Goal: Task Accomplishment & Management: Complete application form

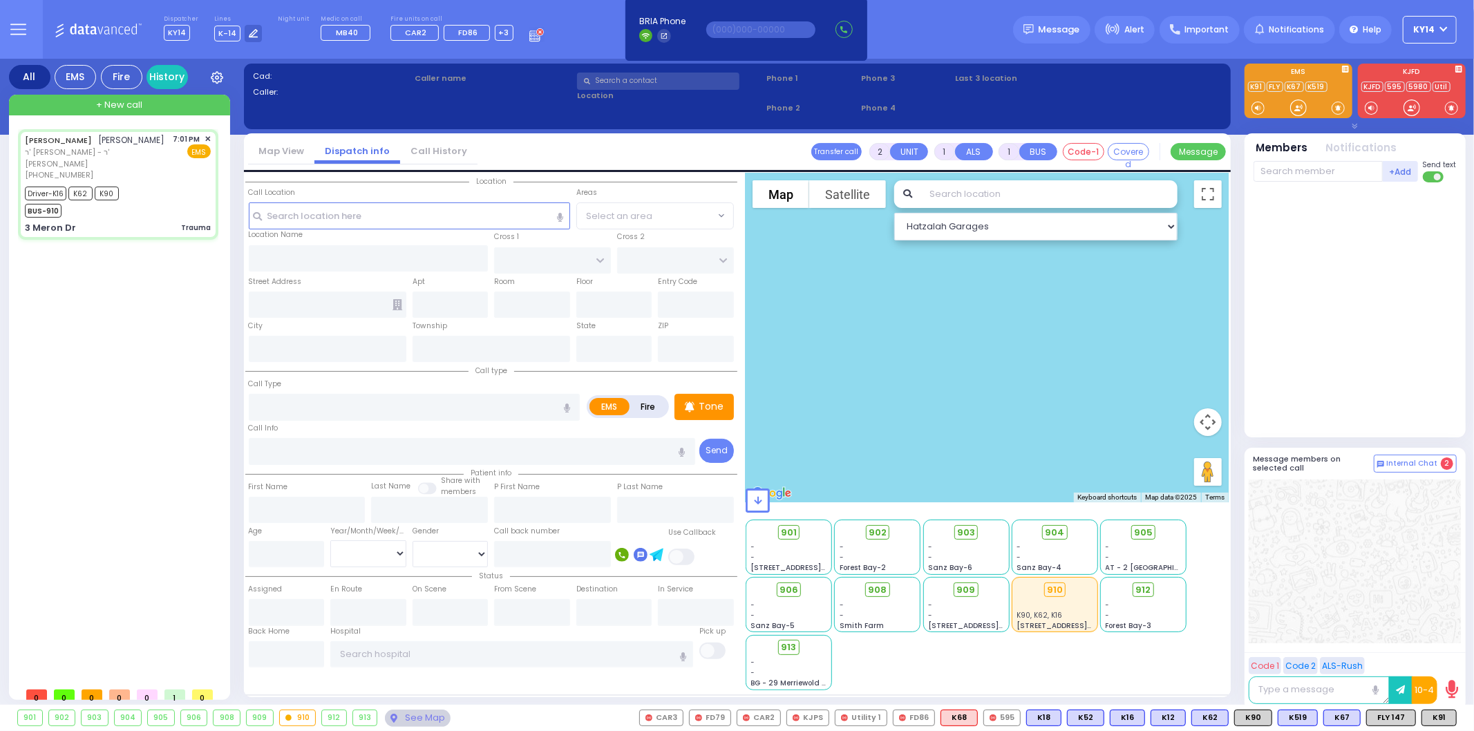
type input "6"
select select
type input "Trauma"
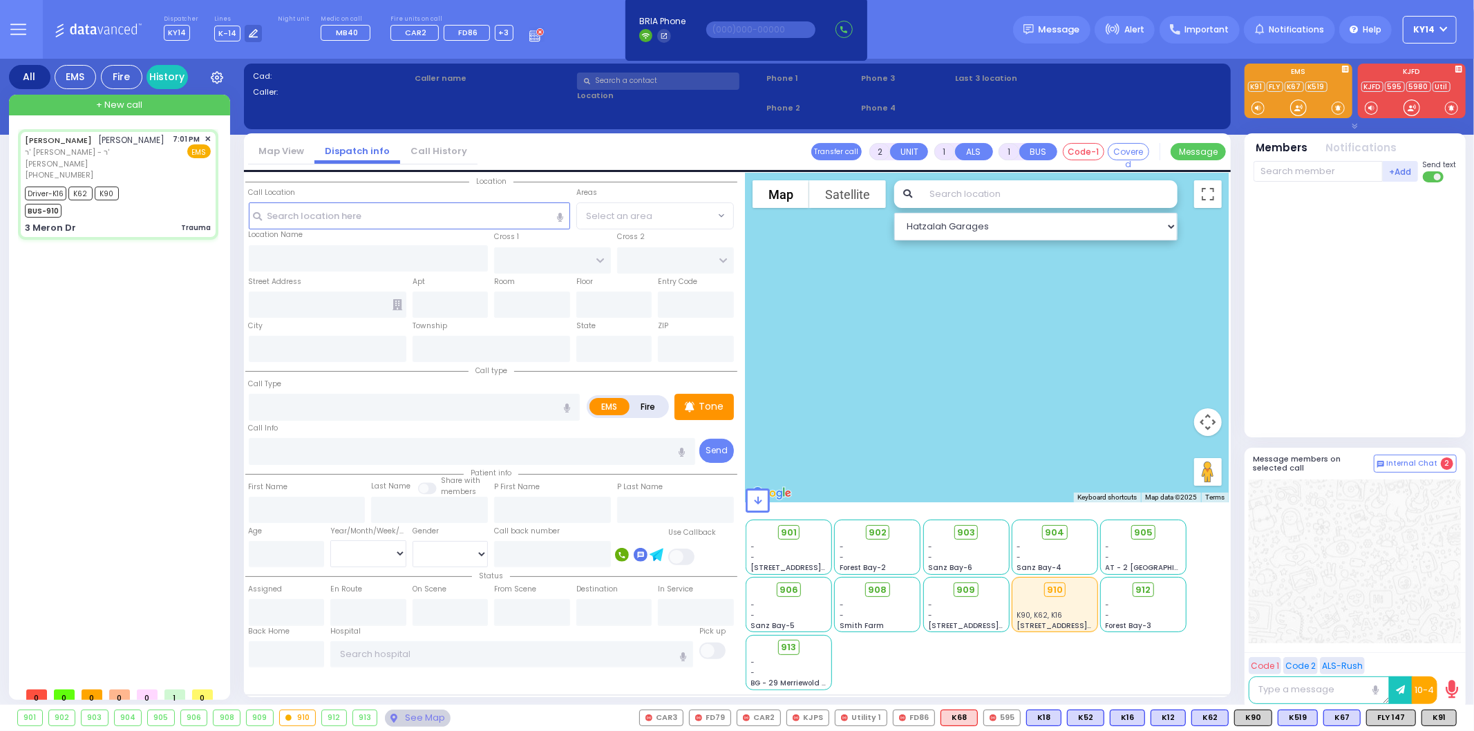
radio input "true"
type input "[PERSON_NAME]"
type input "Unknown"
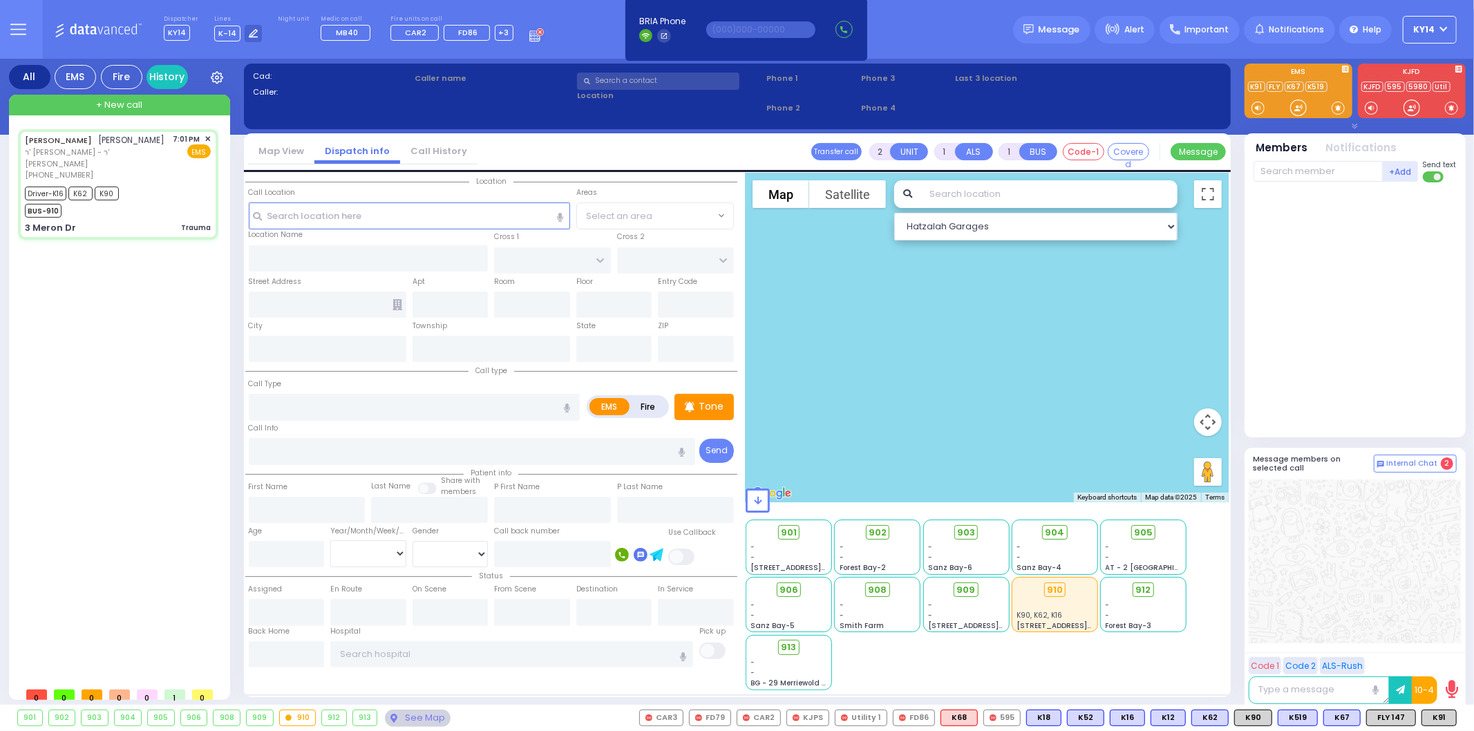
select select "Year"
type input "19:01"
type input "19:02"
type input "19:03"
type input "19:10"
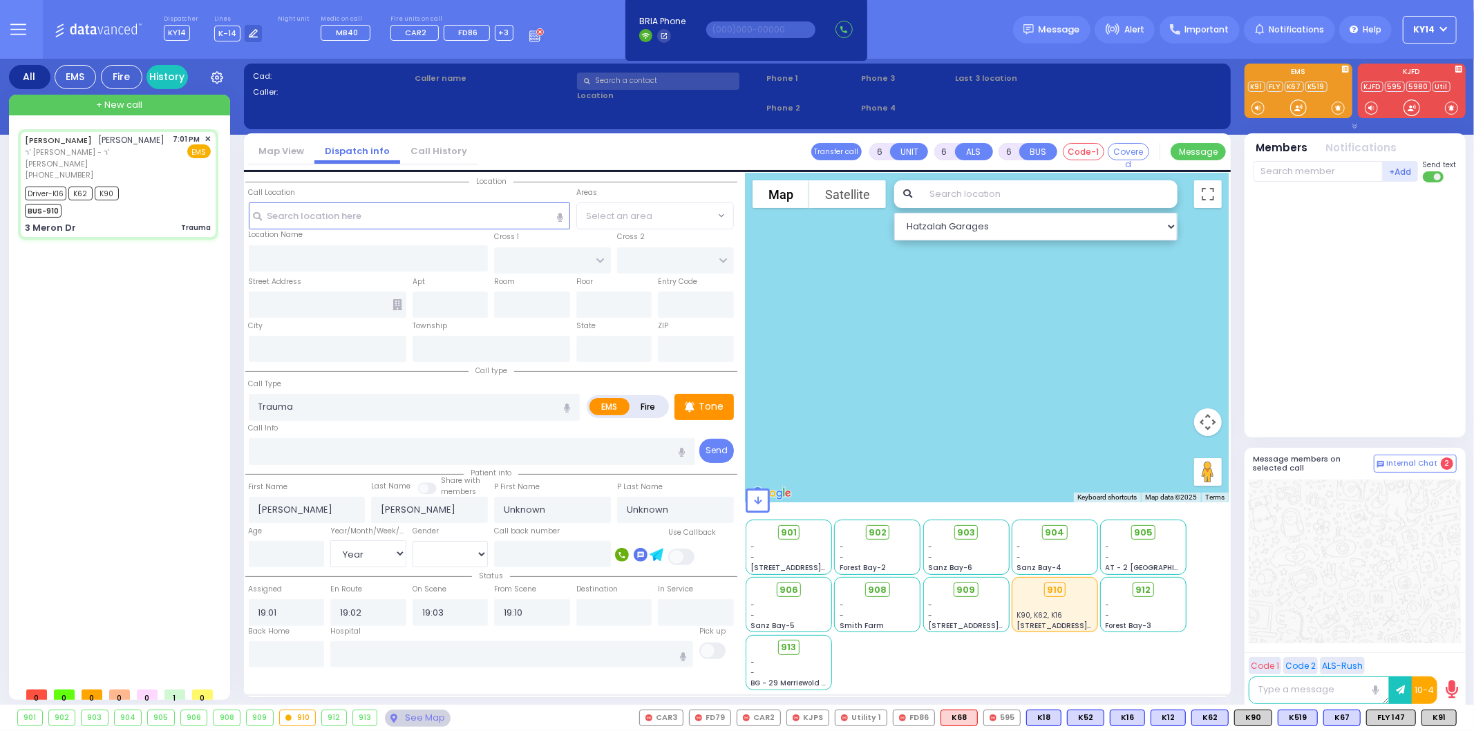
select select "Hatzalah Garages"
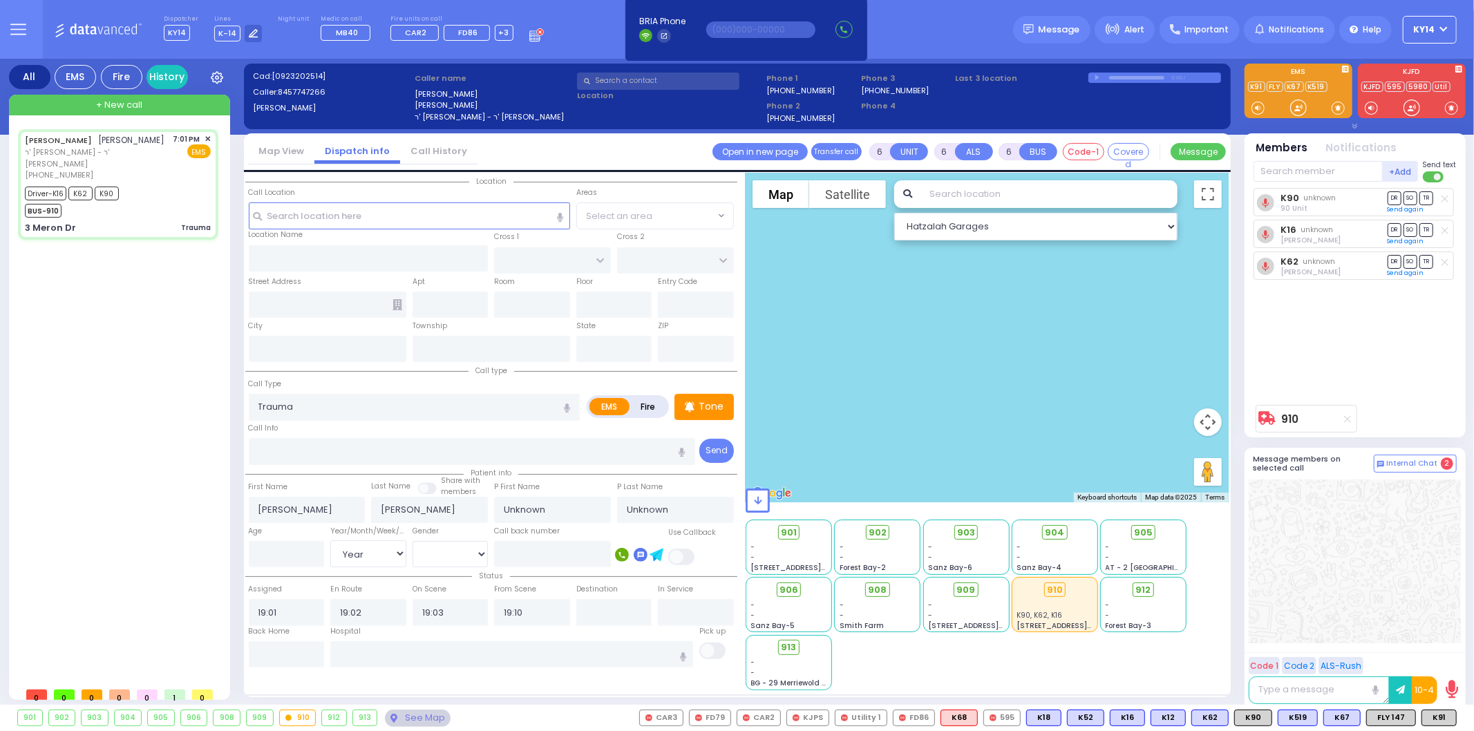
select select
radio input "true"
select select "Year"
type input "KAHAN DR"
type input "MERON DR"
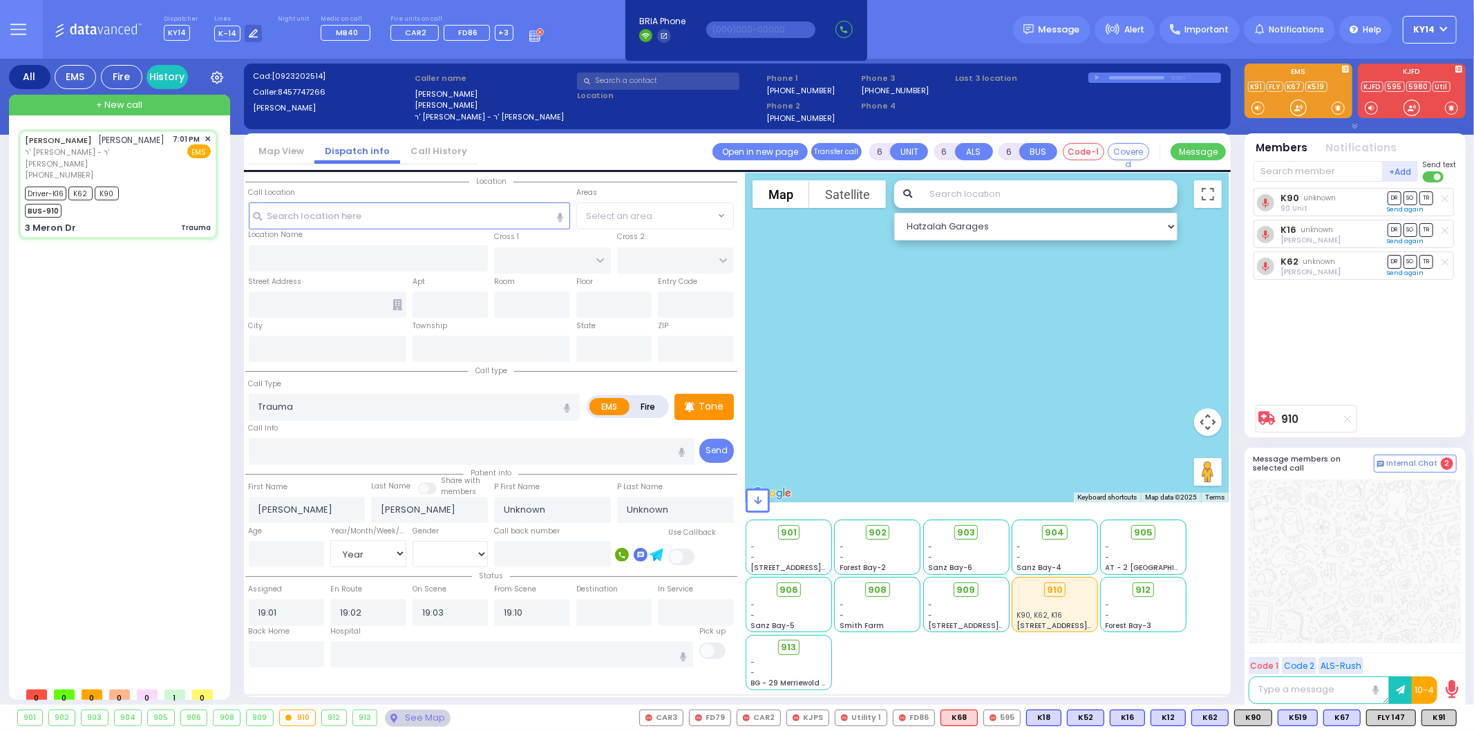
type input "3 Meron Dr"
type input "Kiryas Joel"
type input "[US_STATE]"
type input "10950"
select select "Hatzalah Garages"
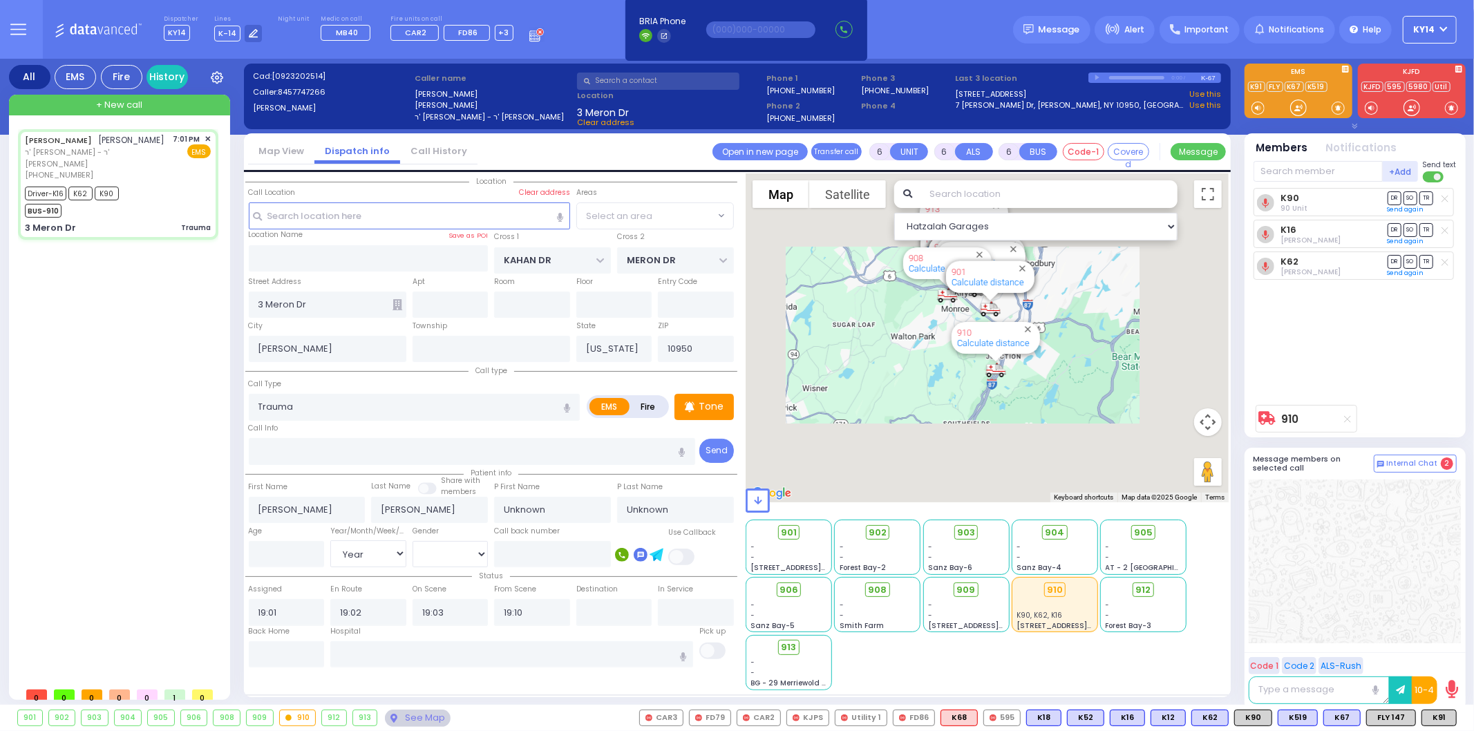
select select "SECTION 4"
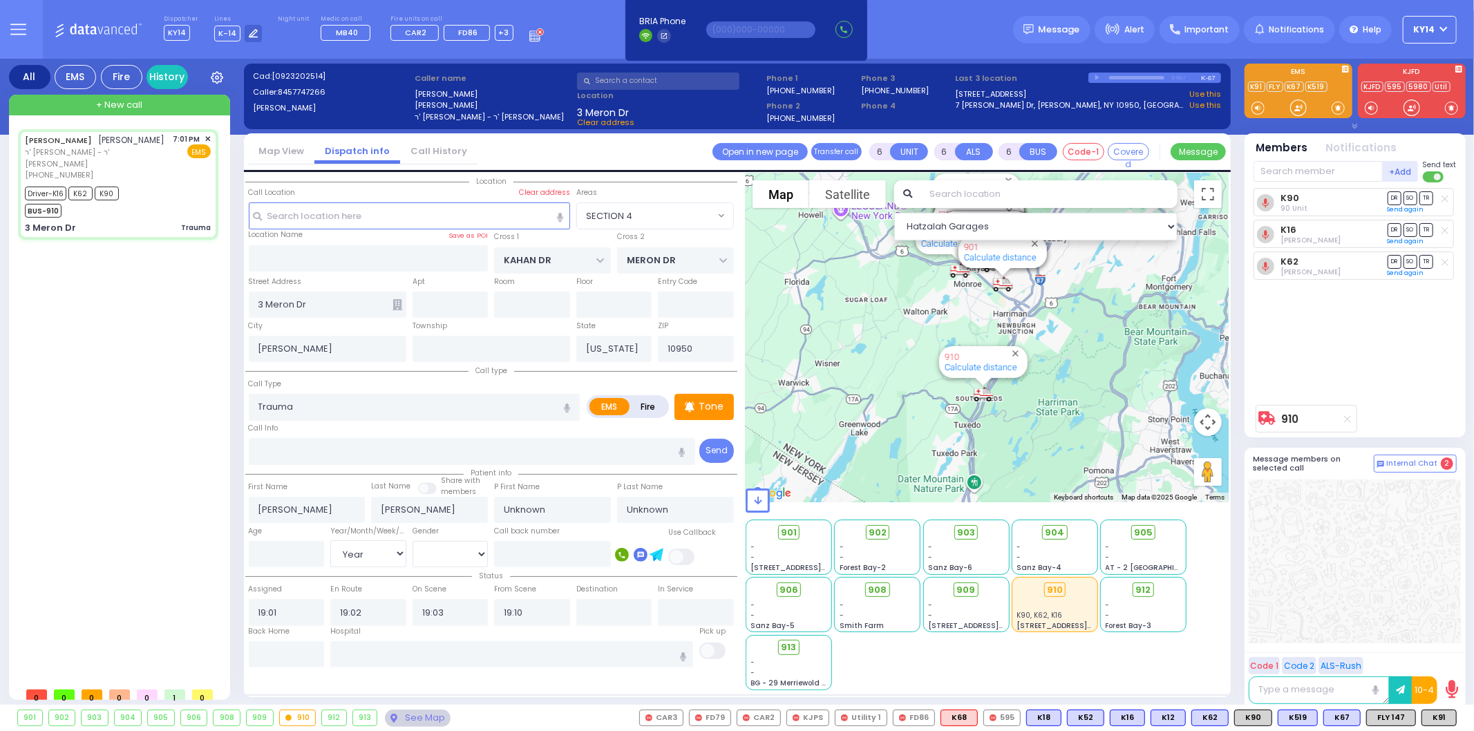
select select
radio input "true"
type input "Jacob"
type input "Teitelbaum"
type input "8"
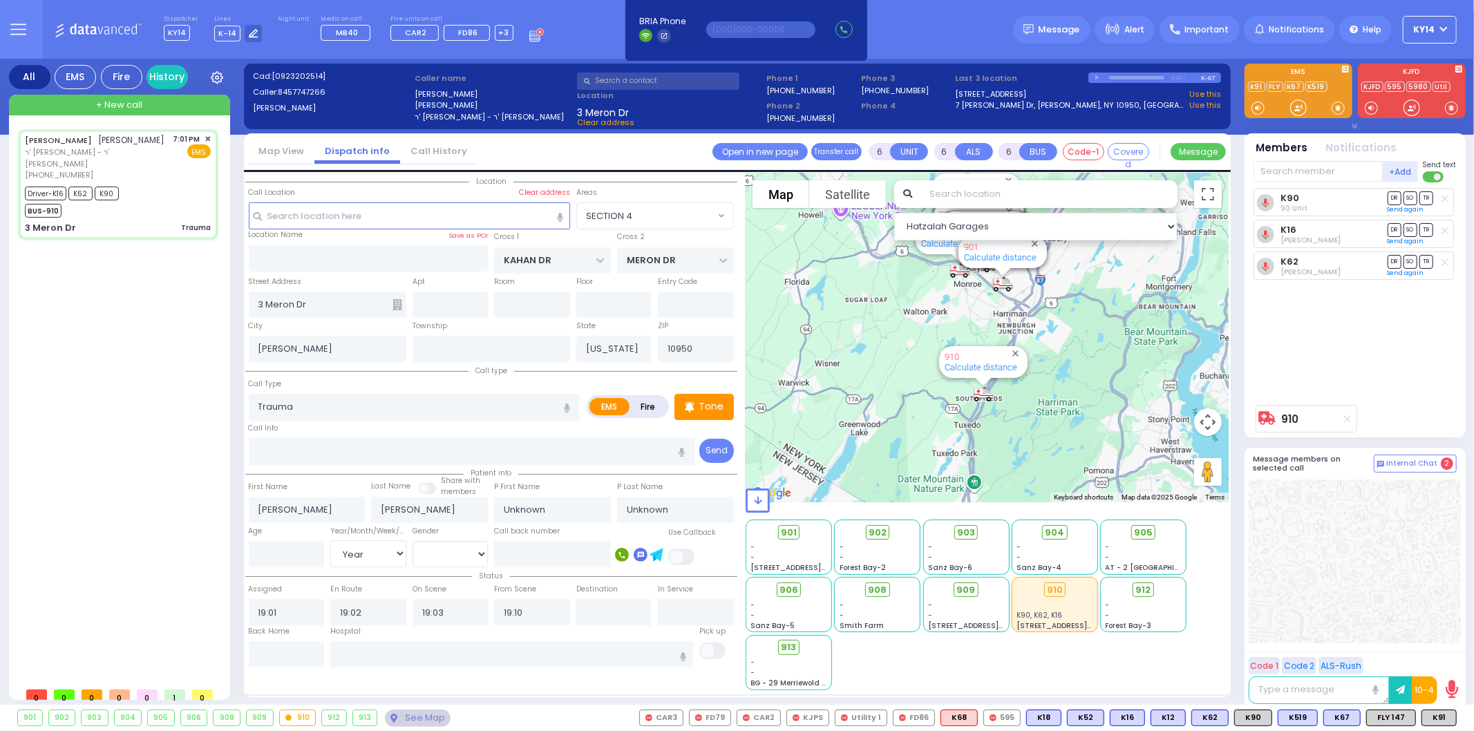
select select "Month"
select select "[DEMOGRAPHIC_DATA]"
select select "Hatzalah Garages"
select select "SECTION 4"
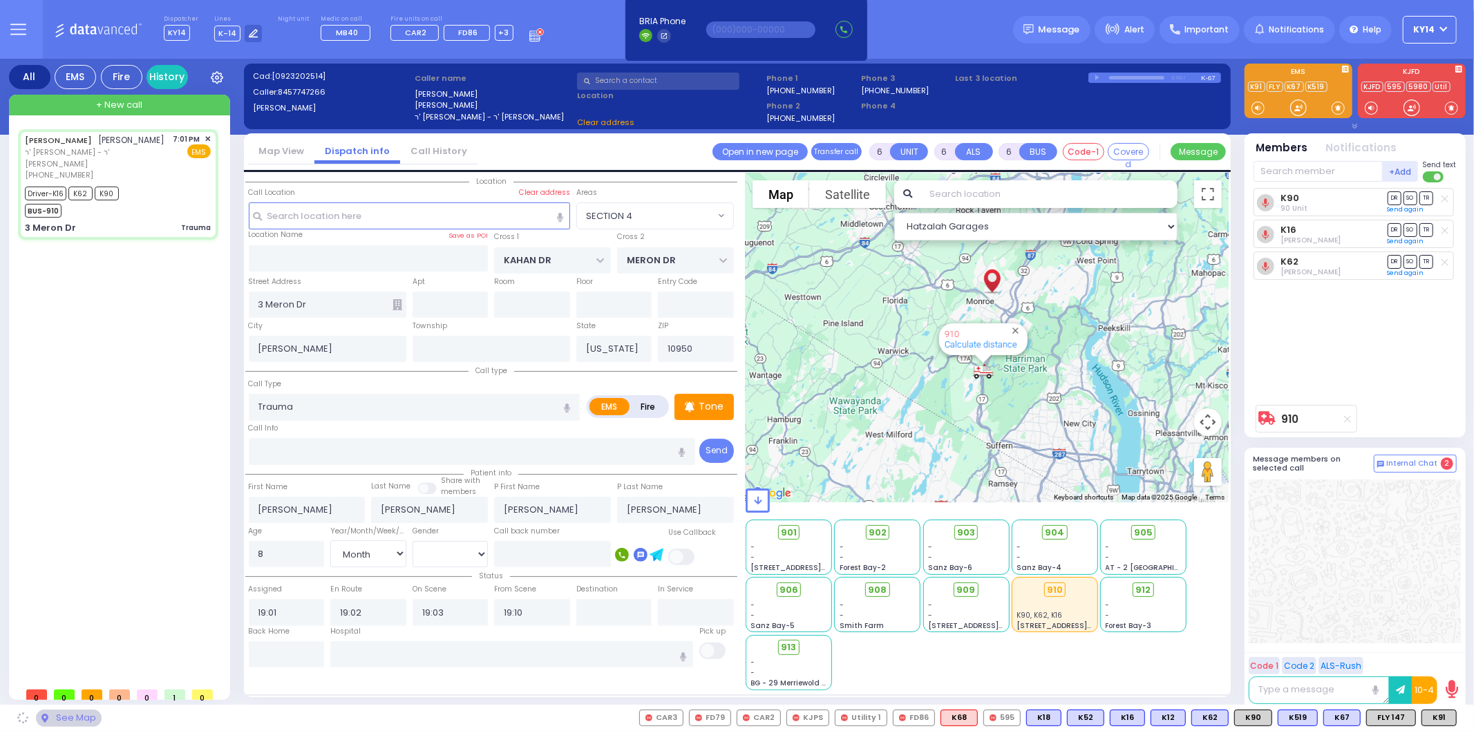
select select
radio input "true"
select select "Month"
select select "[DEMOGRAPHIC_DATA]"
select select "Hatzalah Garages"
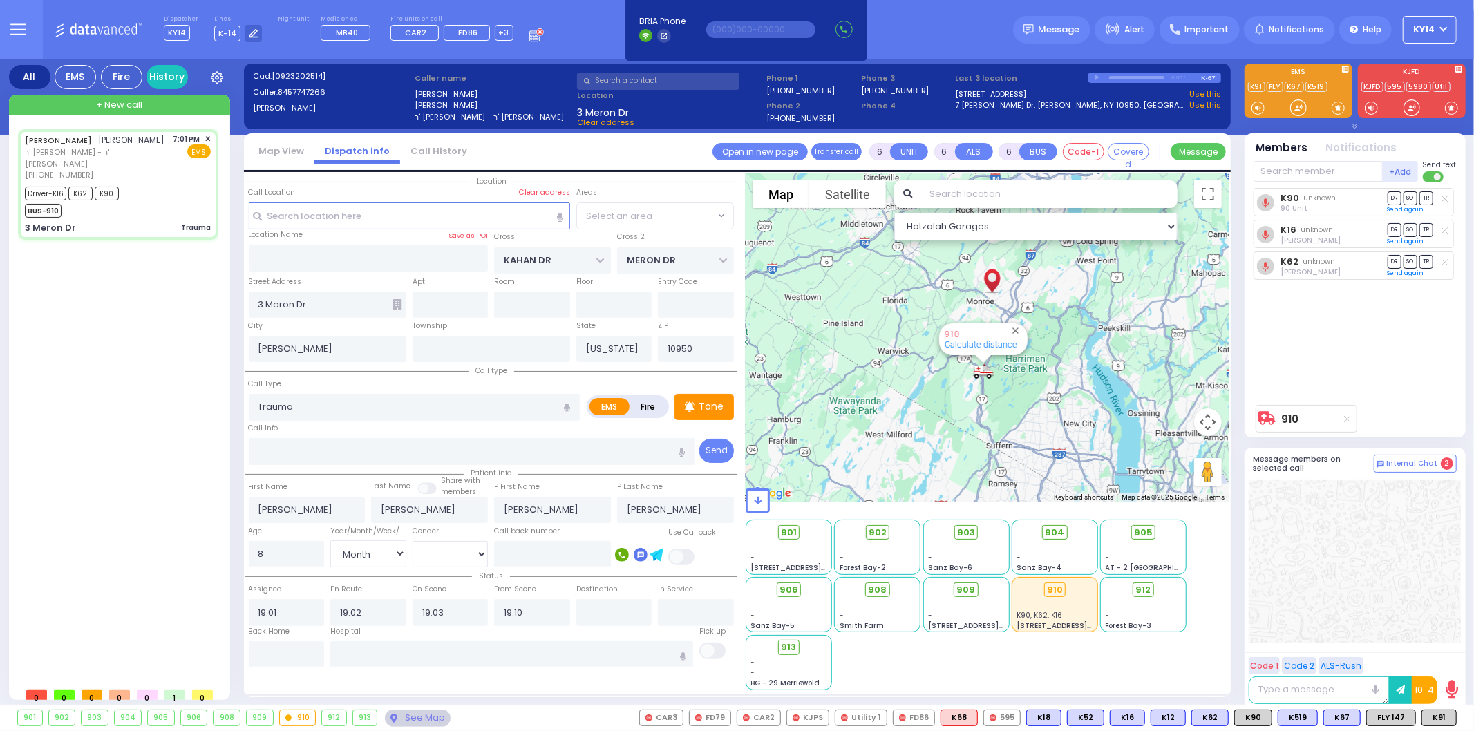
select select "SECTION 4"
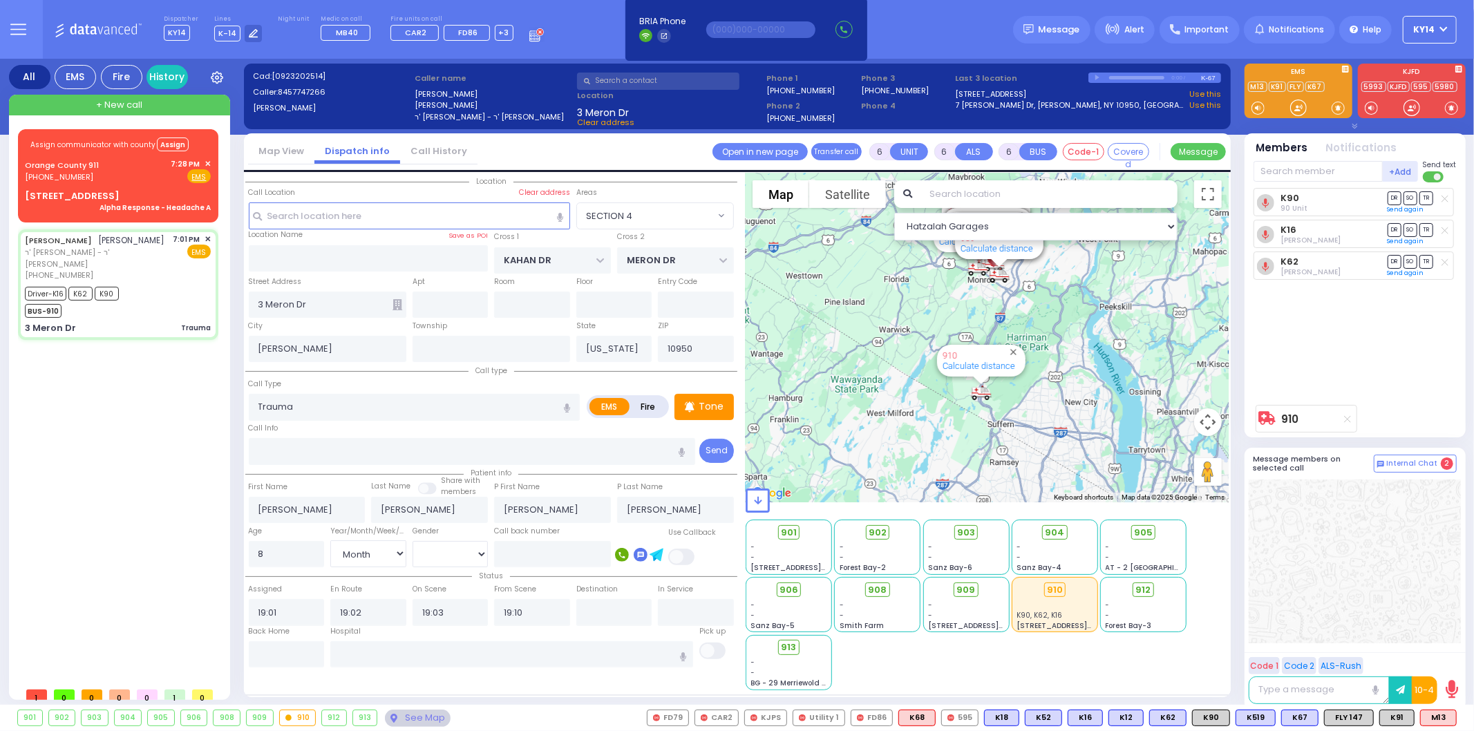
select select
radio input "true"
select select "Month"
select select "[DEMOGRAPHIC_DATA]"
select select "Hatzalah Garages"
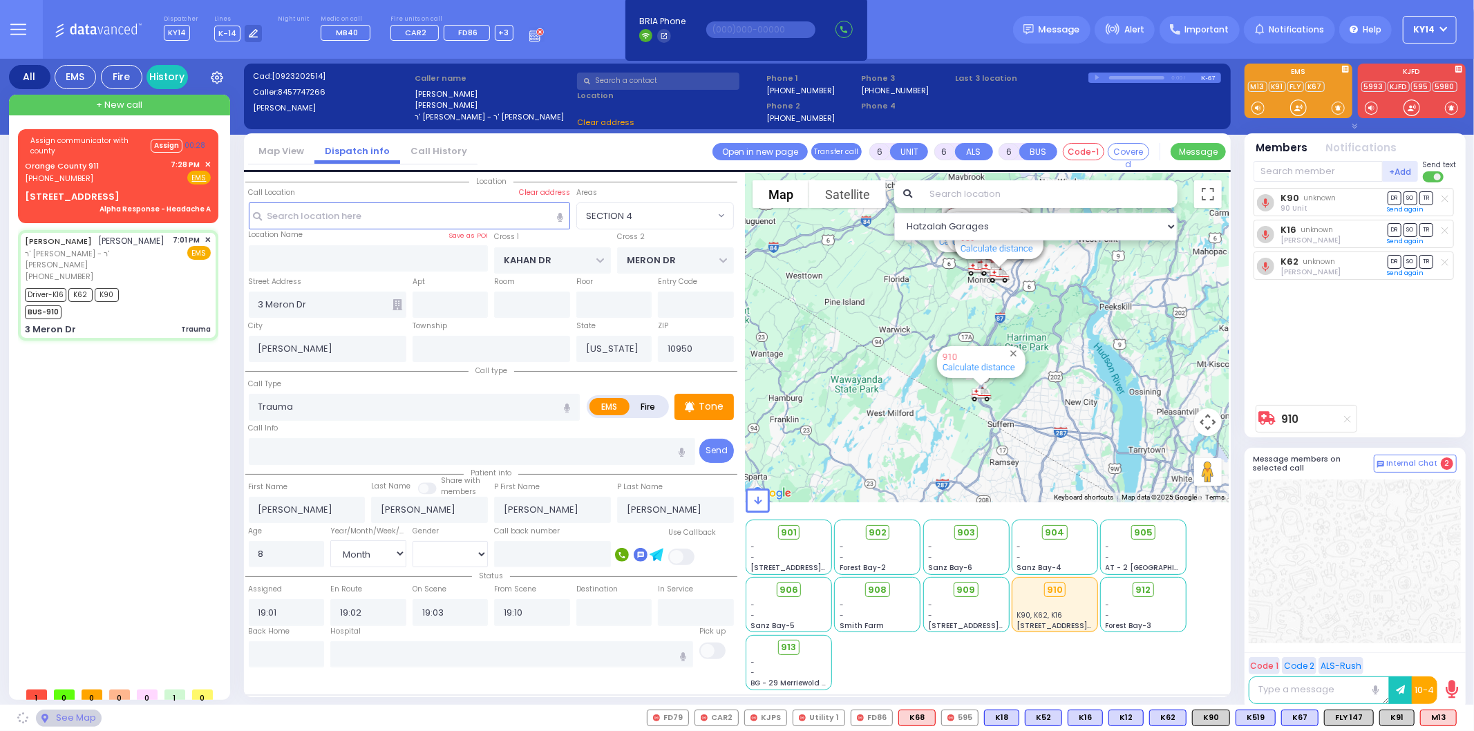
select select "SECTION 4"
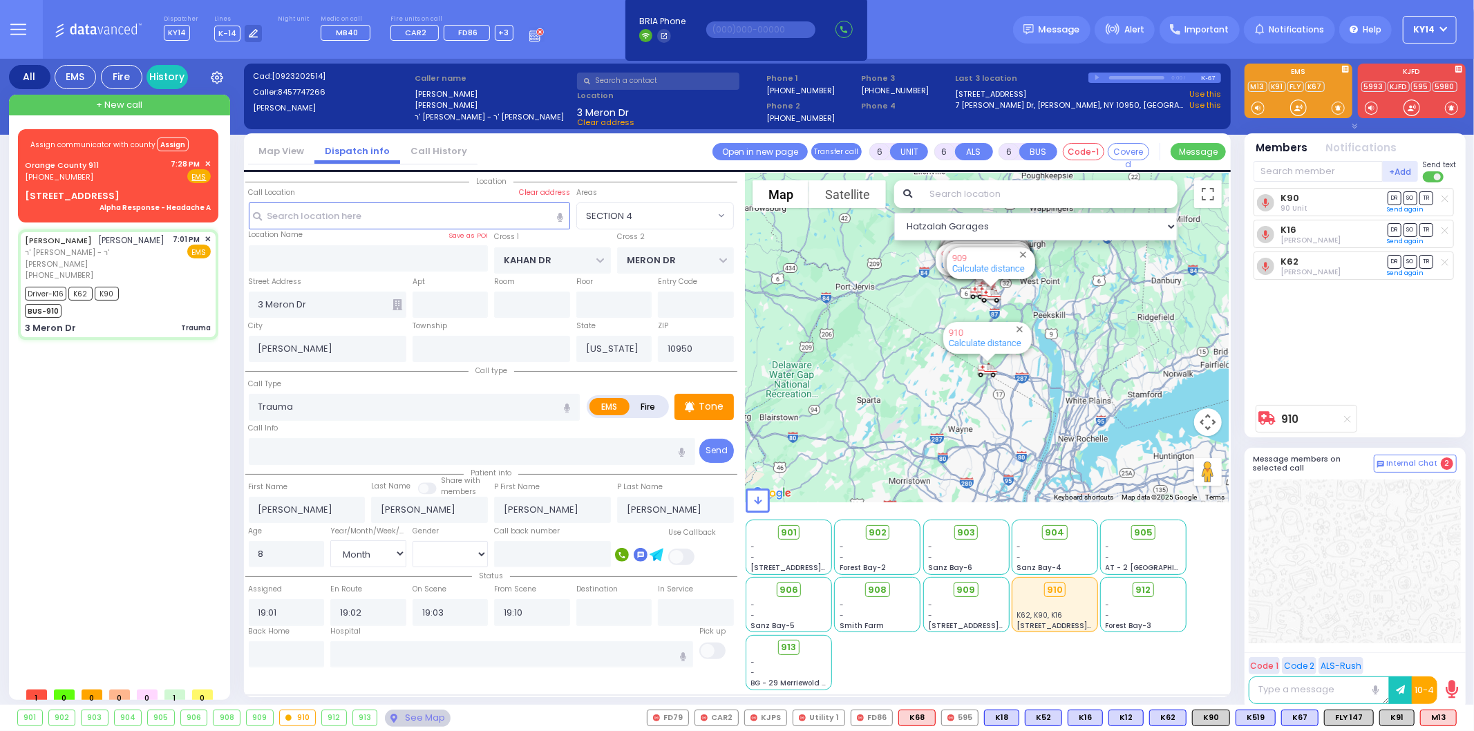
select select
radio input "true"
select select "Month"
select select "[DEMOGRAPHIC_DATA]"
select select "Hatzalah Garages"
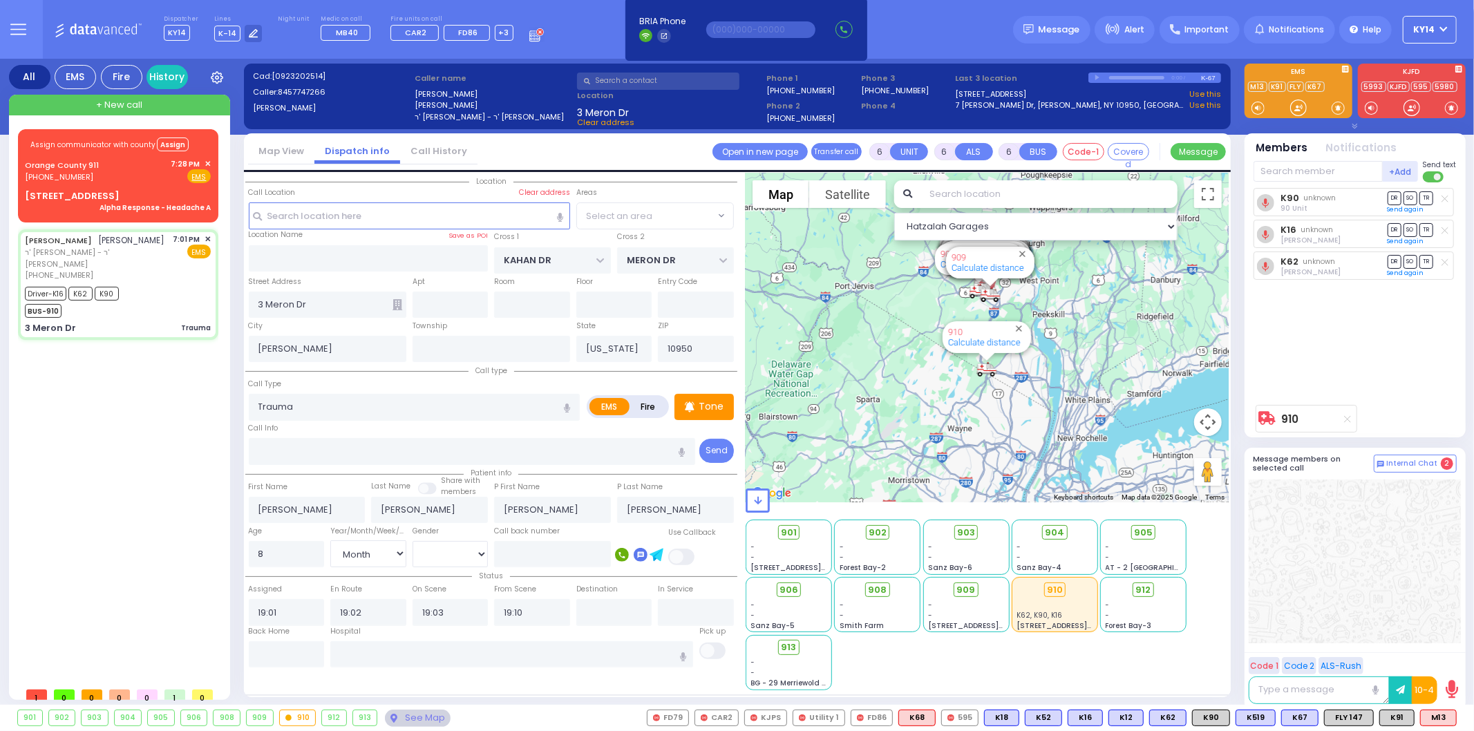
select select "SECTION 4"
select select
radio input "true"
select select "Month"
select select "[DEMOGRAPHIC_DATA]"
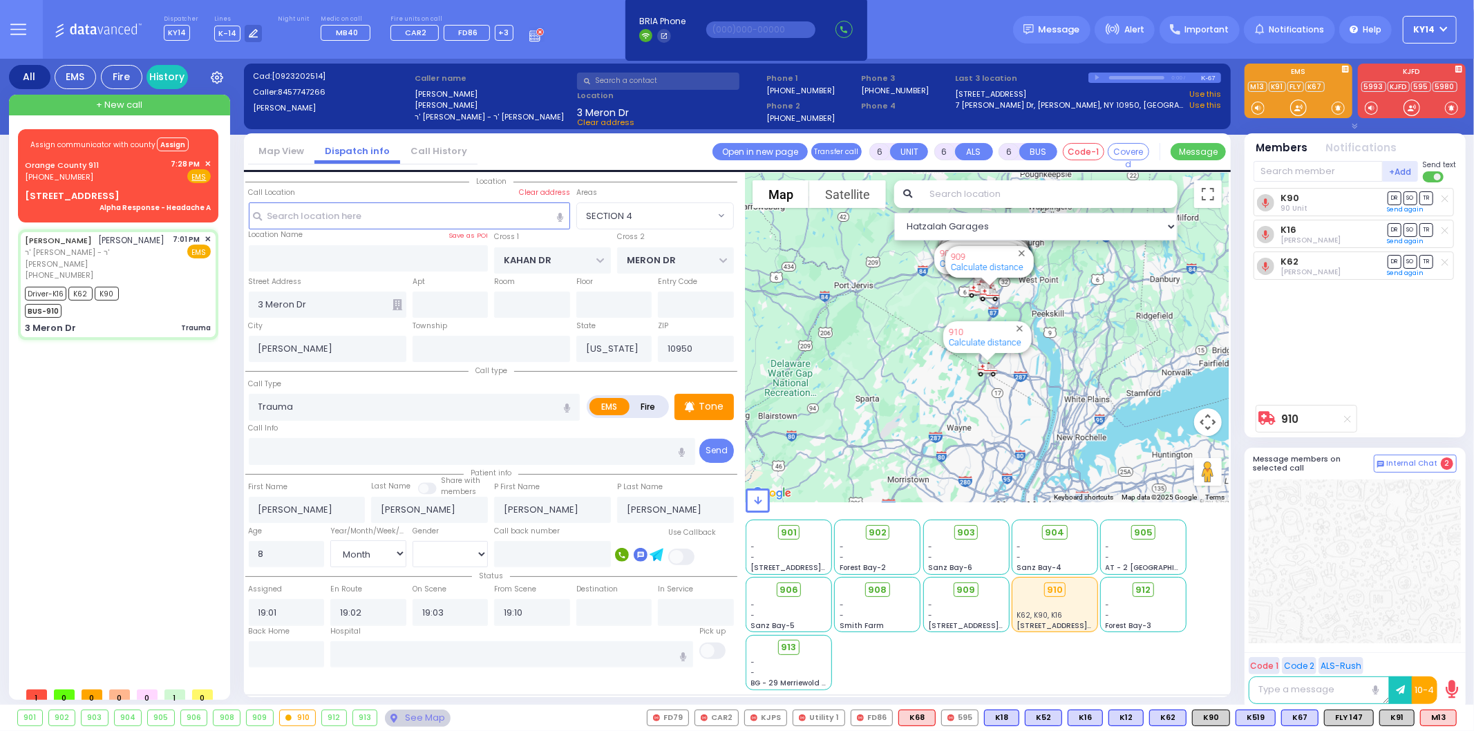
type input "Valley Hospital 4 Valley Health Plaza Paramus Paramus"
select select "Hatzalah Garages"
select select "SECTION 4"
select select
radio input "true"
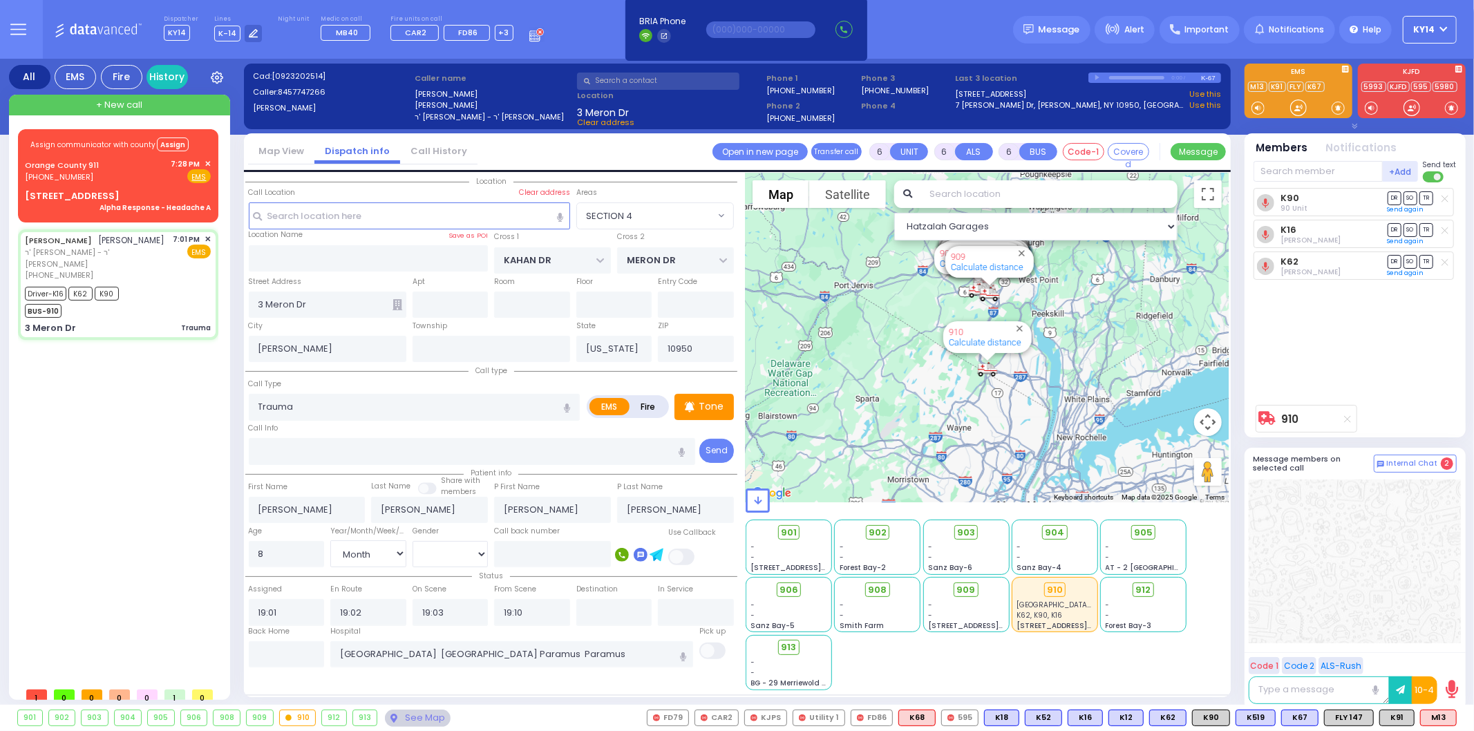
select select "Month"
select select "[DEMOGRAPHIC_DATA]"
select select "Hatzalah Garages"
select select "SECTION 4"
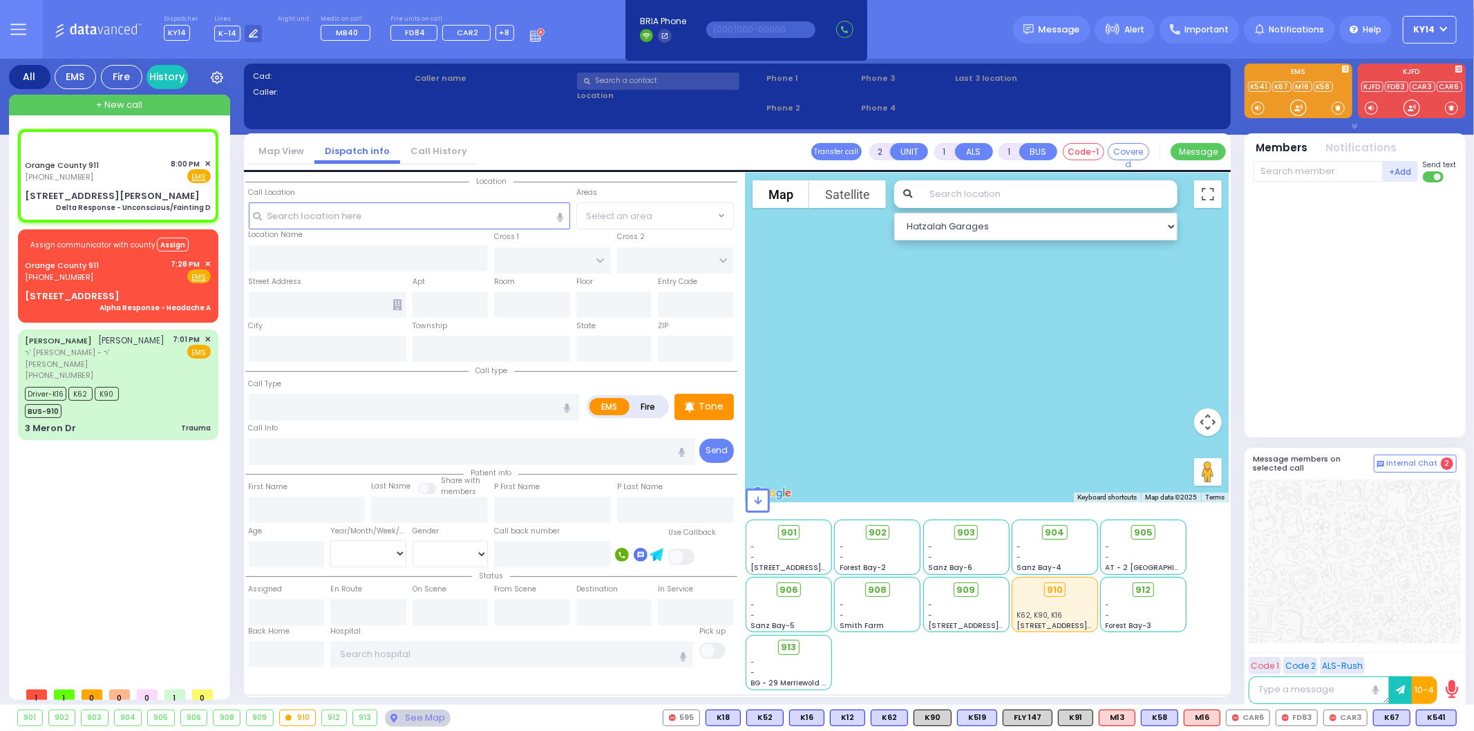
type input "6"
select select
type input "Delta Response - Unconscious/Fainting D"
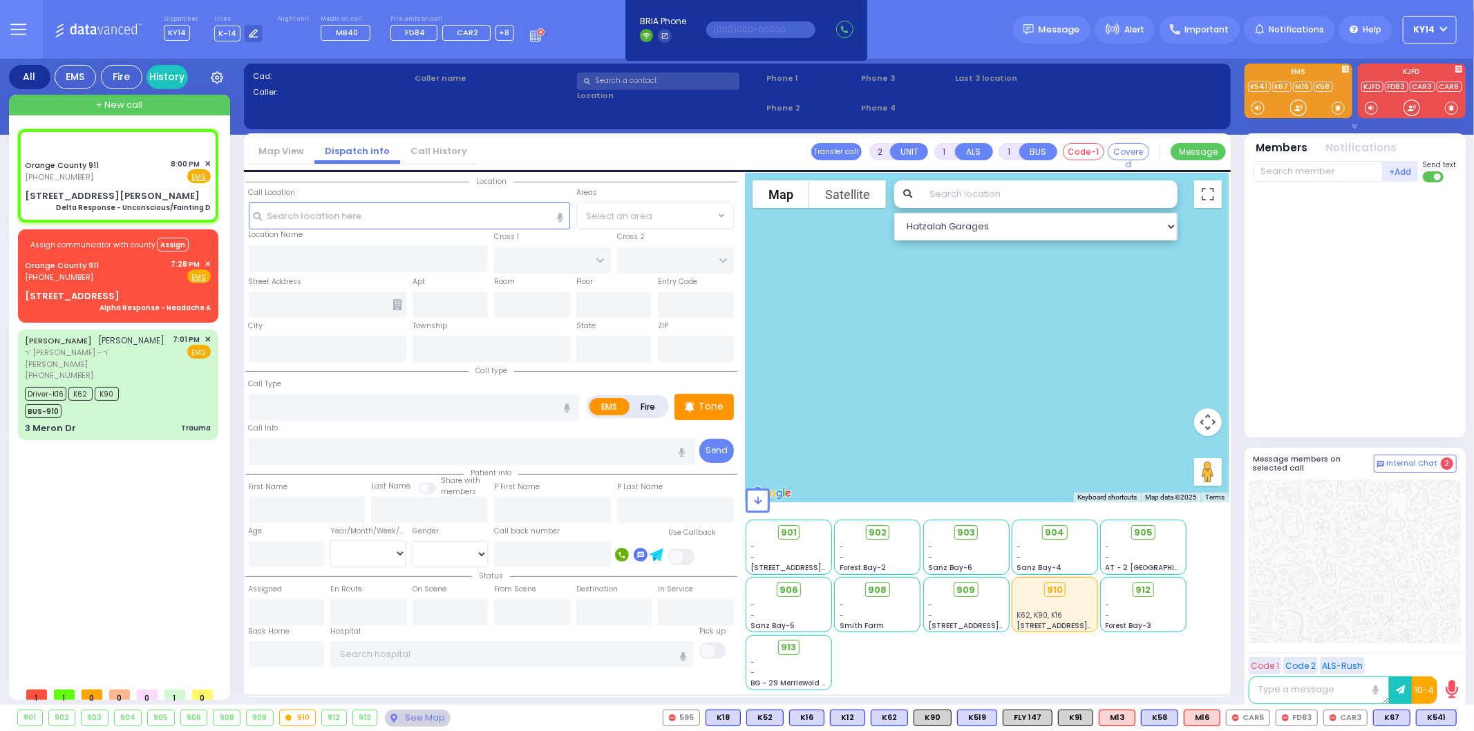
radio input "true"
type input "Nature: : Delta Response - Unconscious/Fainting D Address: : [STREET_ADDRESS][G…"
select select
select select "Hatzalah Garages"
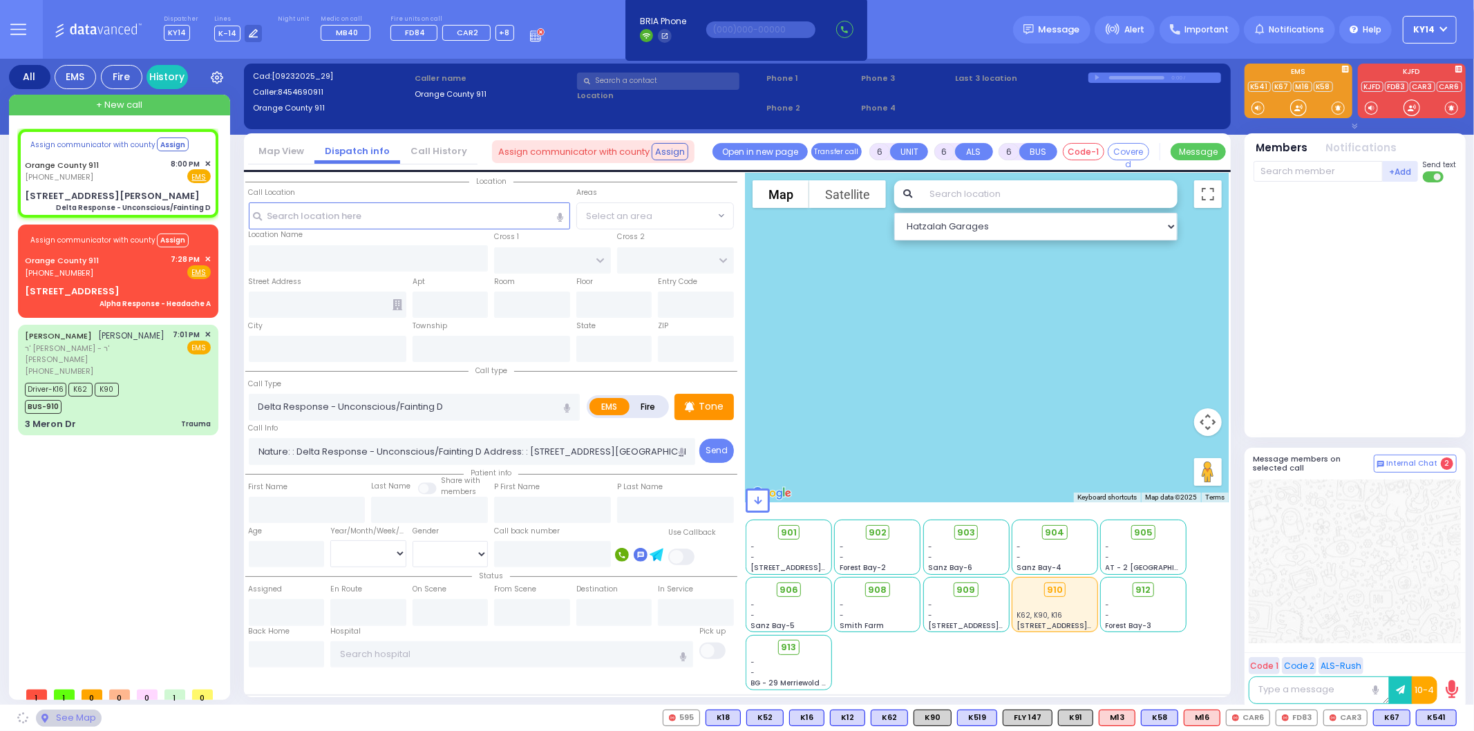
select select
radio input "true"
select select
select select "Hatzalah Garages"
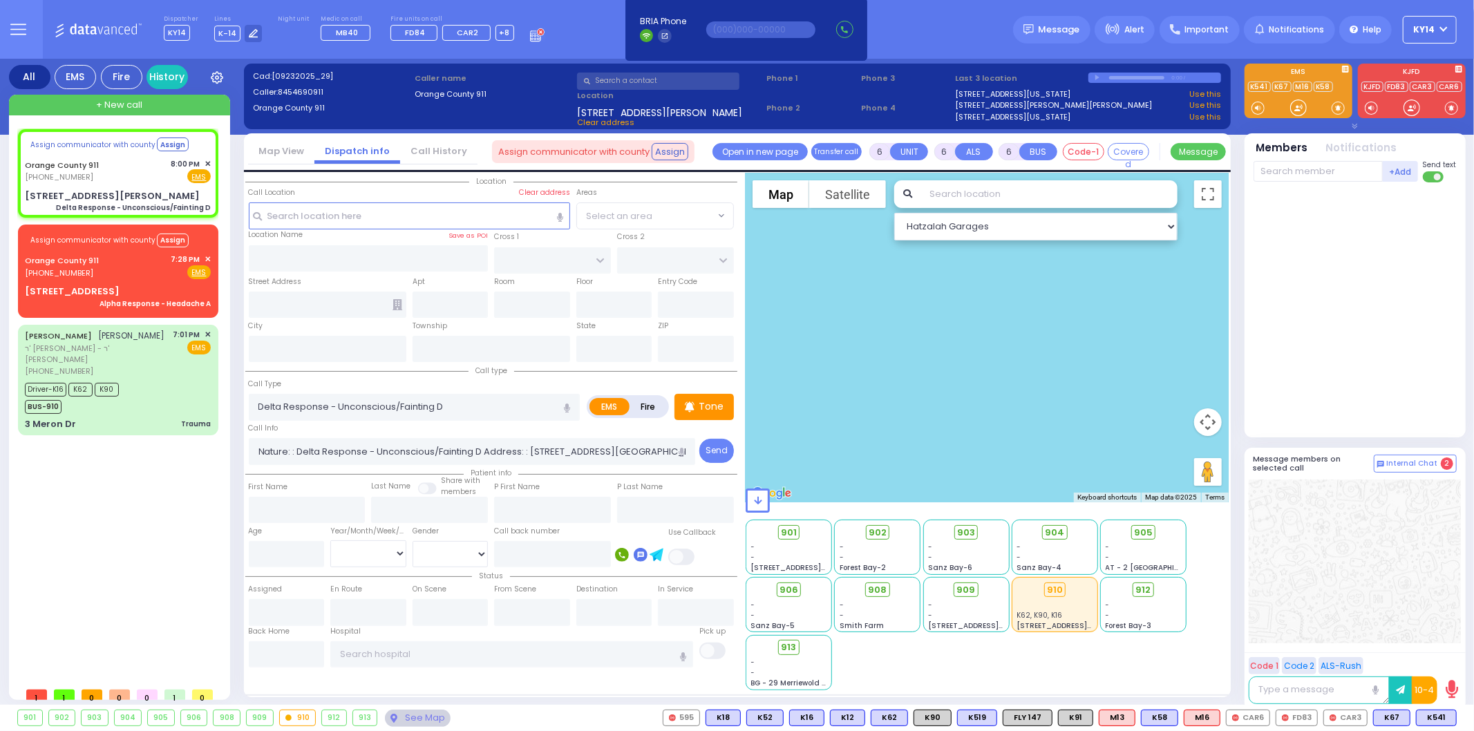
type input "[STREET_ADDRESS][PERSON_NAME]"
type input "Monroe"
type input "[US_STATE]"
type input "10950"
